Goal: Navigation & Orientation: Find specific page/section

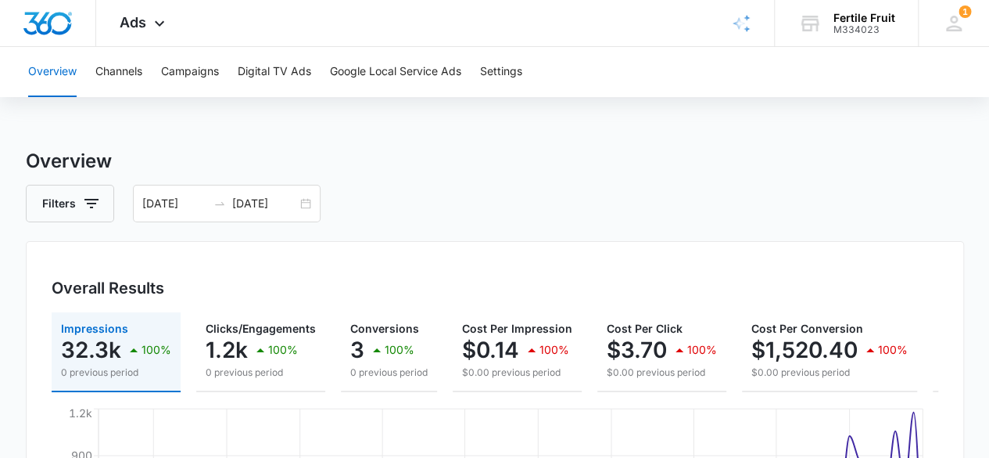
click at [144, 23] on span "Ads" at bounding box center [133, 22] width 27 height 16
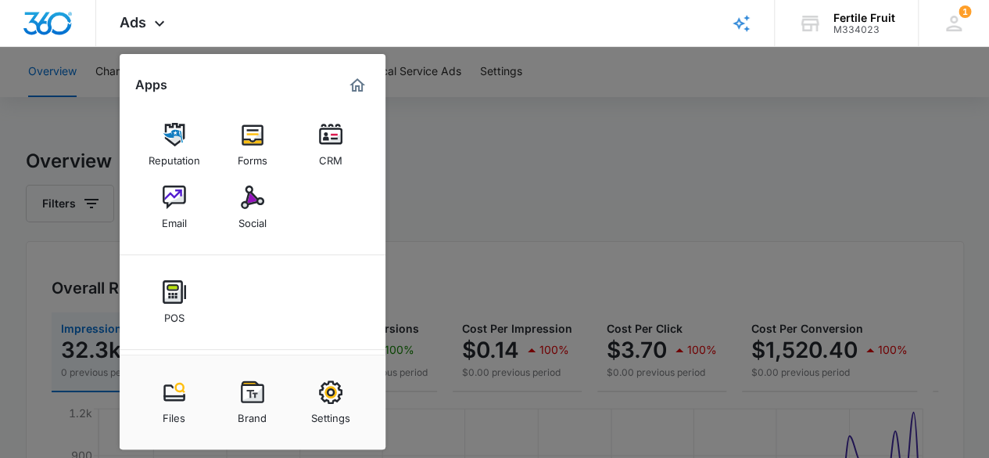
scroll to position [88, 0]
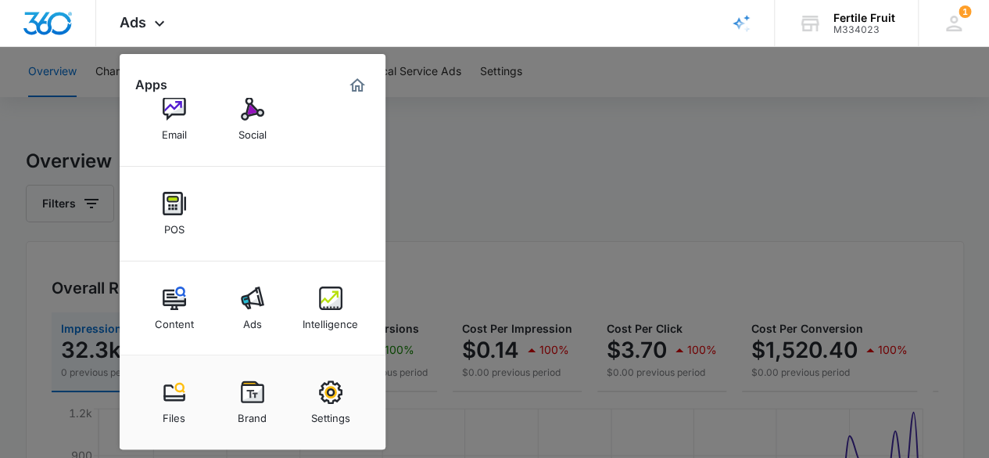
click at [178, 296] on img at bounding box center [174, 297] width 23 height 23
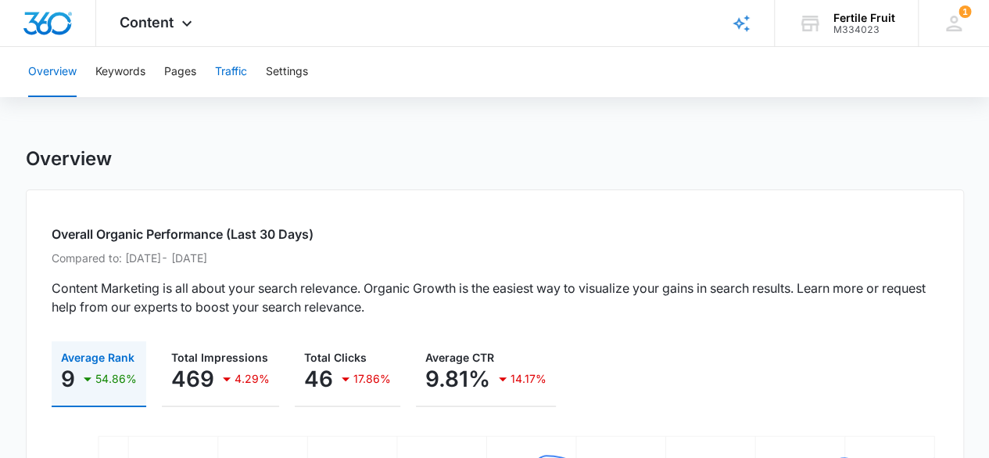
click at [226, 70] on button "Traffic" at bounding box center [231, 72] width 32 height 50
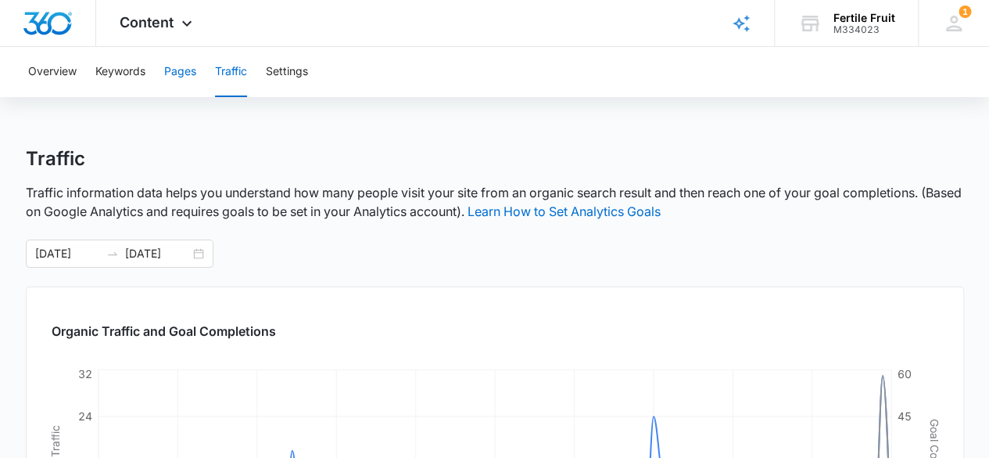
click at [175, 77] on button "Pages" at bounding box center [180, 72] width 32 height 50
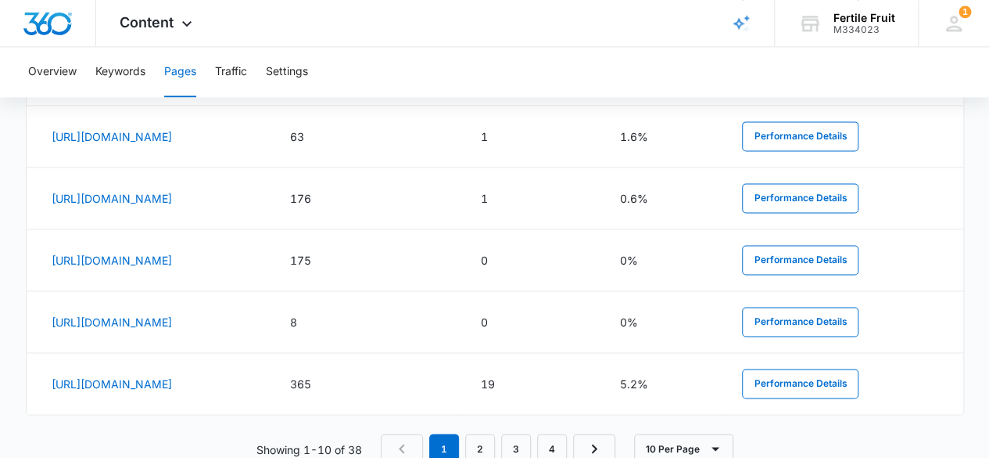
scroll to position [1101, 0]
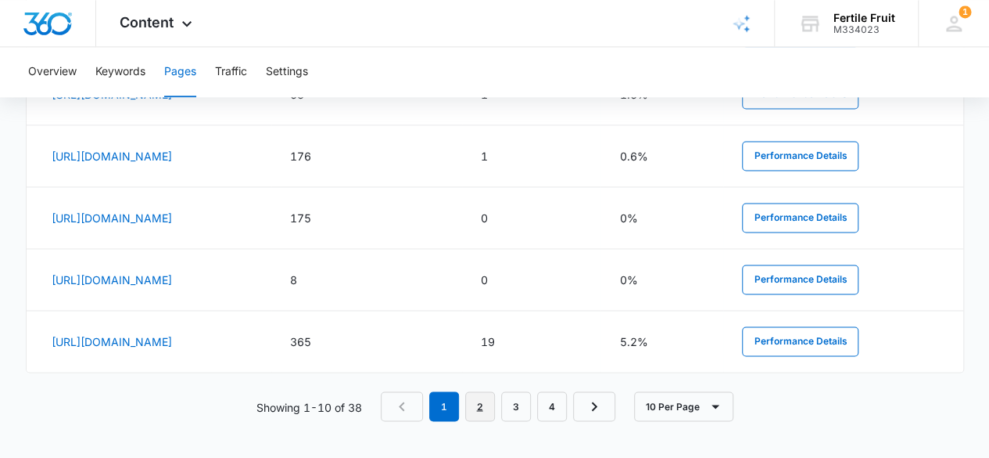
click at [487, 400] on link "2" at bounding box center [480, 406] width 30 height 30
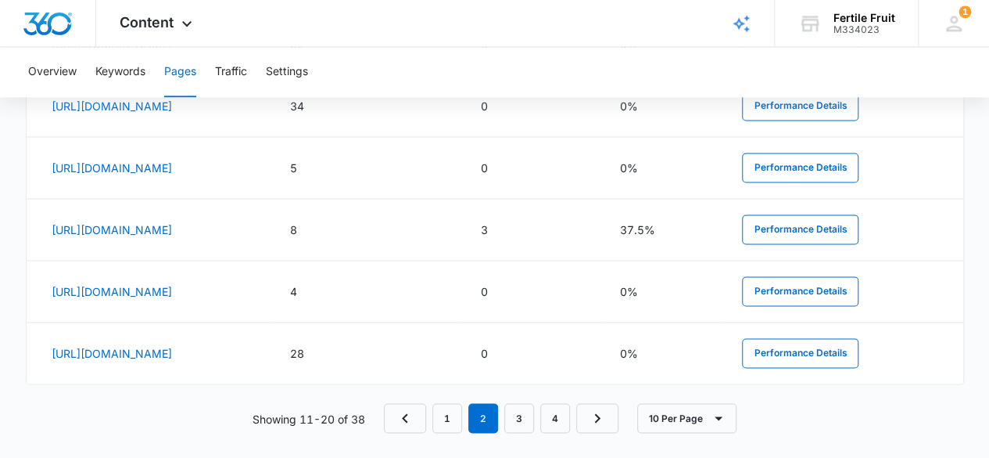
scroll to position [1098, 0]
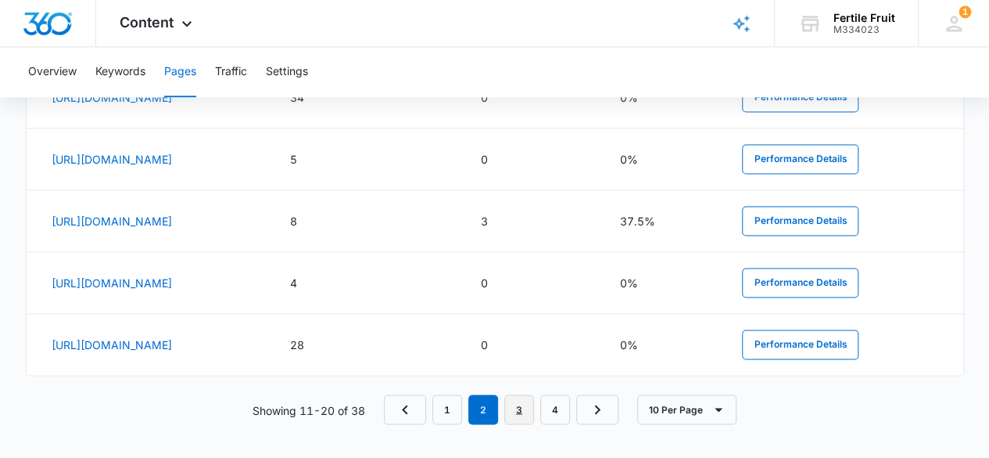
click at [519, 401] on link "3" at bounding box center [519, 409] width 30 height 30
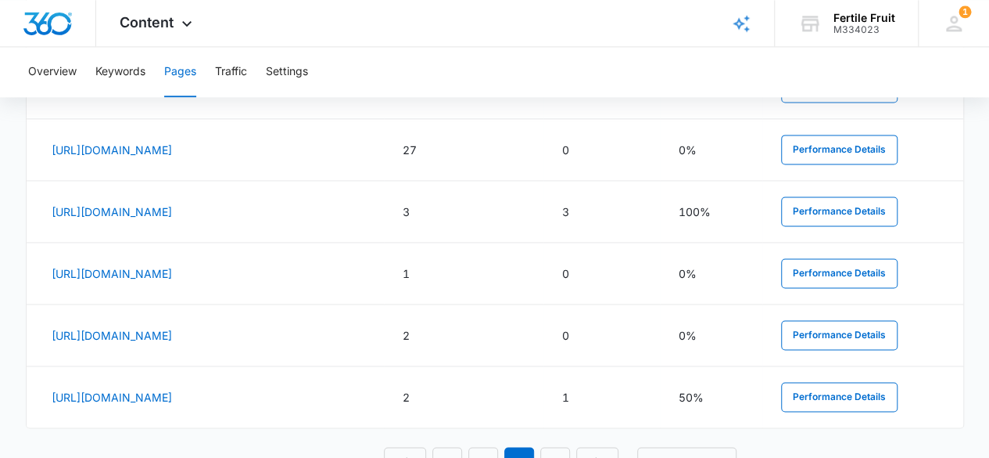
scroll to position [1045, 0]
